Goal: Task Accomplishment & Management: Use online tool/utility

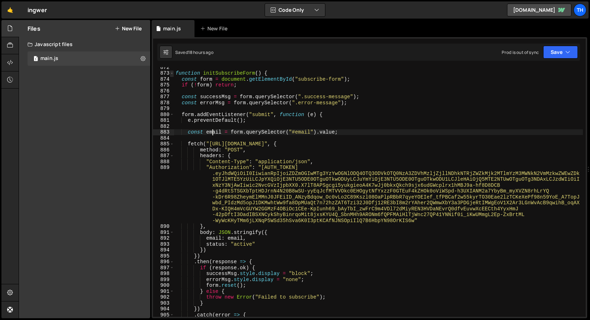
scroll to position [608, 0]
click at [173, 74] on span at bounding box center [172, 73] width 4 height 6
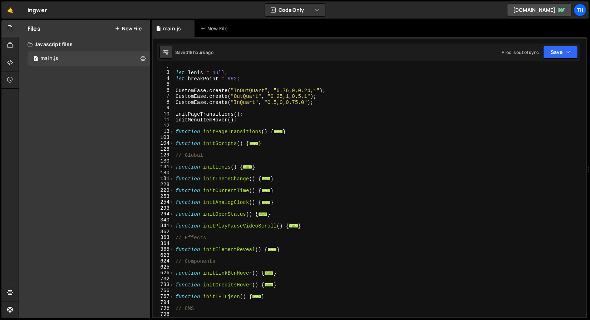
scroll to position [9, 0]
click at [171, 215] on span at bounding box center [172, 214] width 4 height 6
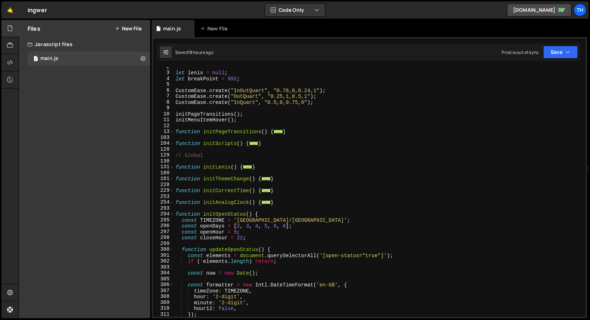
scroll to position [104, 0]
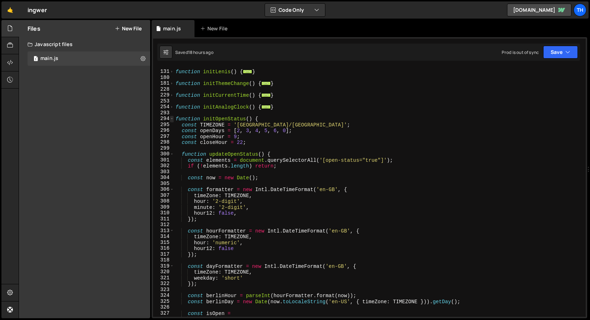
click at [173, 119] on span at bounding box center [172, 119] width 4 height 6
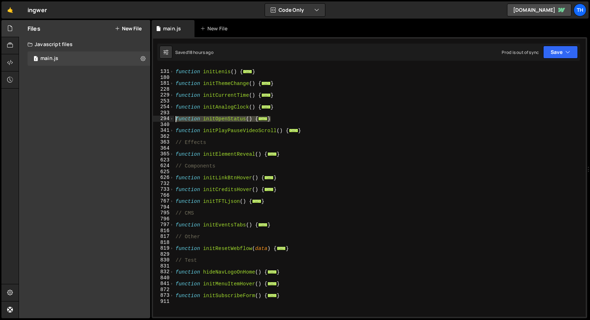
drag, startPoint x: 286, startPoint y: 119, endPoint x: 146, endPoint y: 119, distance: 140.5
click at [146, 119] on div "Files New File Javascript files 1 main.js 0 CSS files Copy share link Edit File…" at bounding box center [304, 169] width 571 height 299
click at [187, 133] on div "function initLenis ( ) { ... } function initThemeChange ( ) { ... } function in…" at bounding box center [378, 194] width 409 height 262
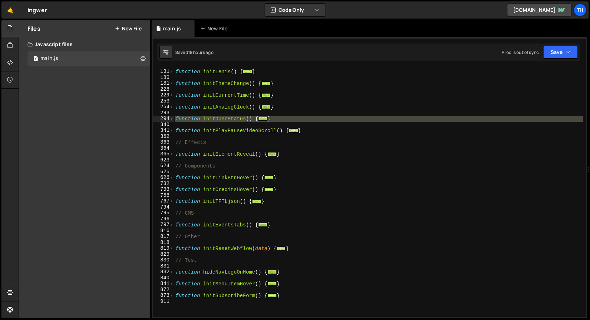
click at [169, 120] on div "294" at bounding box center [163, 119] width 21 height 6
click at [169, 111] on div at bounding box center [169, 111] width 0 height 0
click at [171, 116] on span at bounding box center [172, 119] width 4 height 6
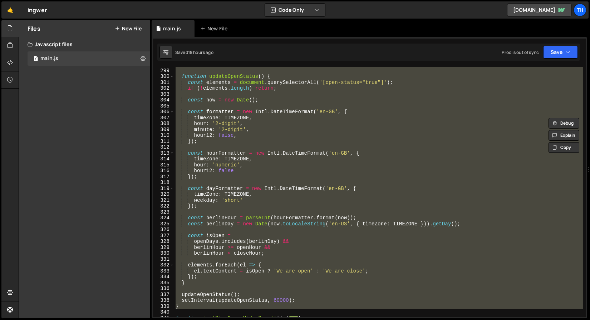
scroll to position [232, 0]
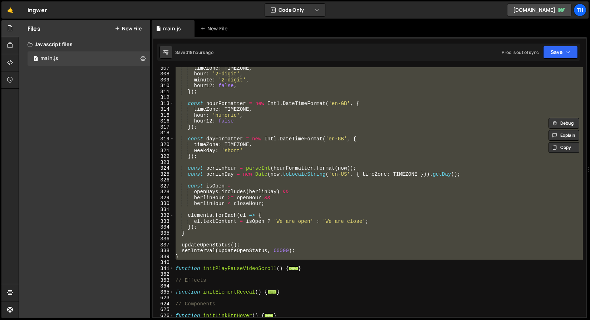
click at [181, 252] on div "timeZone : TIMEZONE , hour : '2-digit' , minute : '2-digit' , hour12 : false , …" at bounding box center [378, 192] width 409 height 250
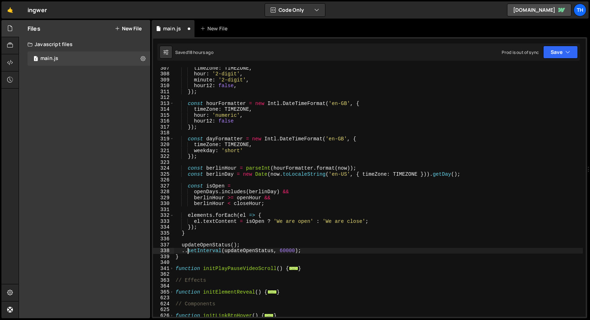
scroll to position [0, 1]
type textarea "//setInterval(updateOpenStatus, 60000);"
click at [556, 58] on button "Save" at bounding box center [560, 52] width 35 height 13
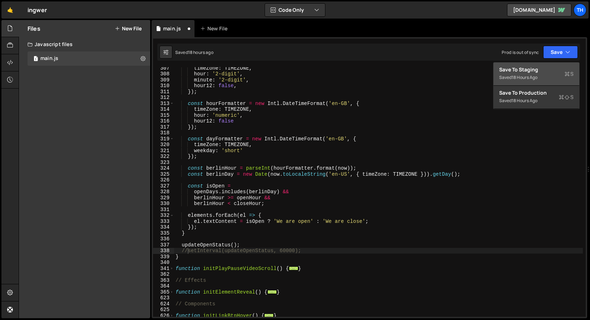
click at [552, 74] on div "Saved 18 hours ago" at bounding box center [536, 77] width 74 height 9
